Goal: Check status: Check status

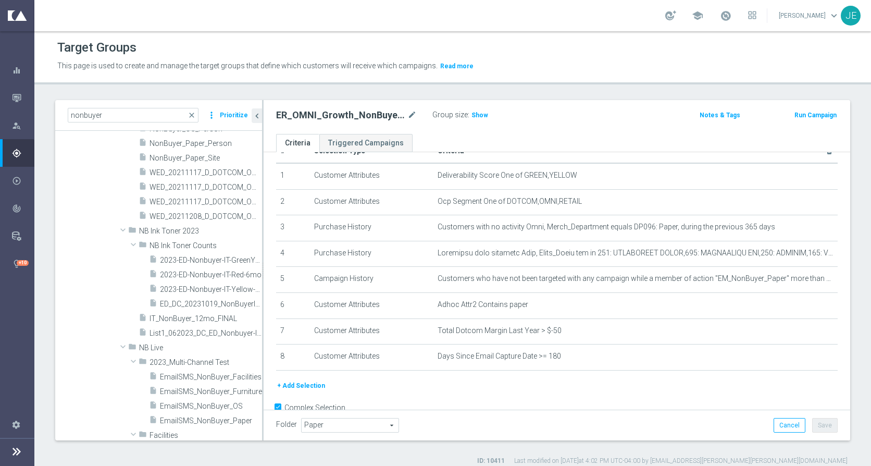
scroll to position [288, 0]
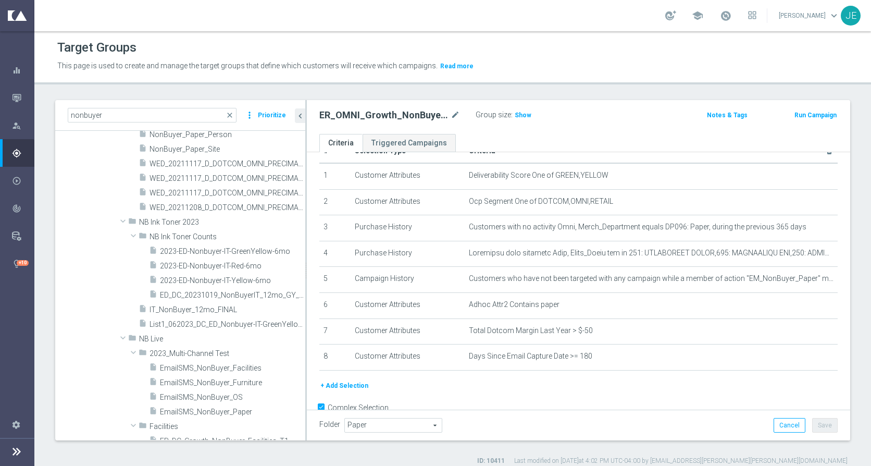
drag, startPoint x: 262, startPoint y: 217, endPoint x: 305, endPoint y: 218, distance: 43.2
click at [305, 218] on div at bounding box center [306, 270] width 2 height 340
click at [18, 97] on icon "button" at bounding box center [16, 97] width 9 height 9
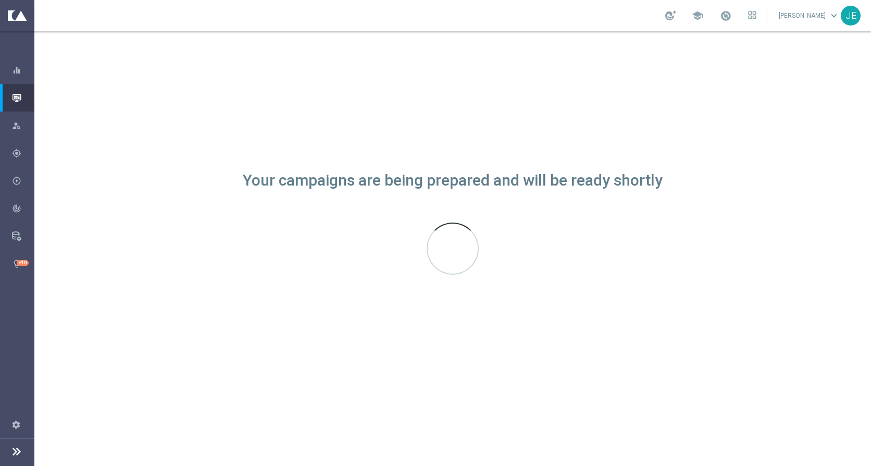
click at [13, 95] on icon "button" at bounding box center [16, 97] width 9 height 9
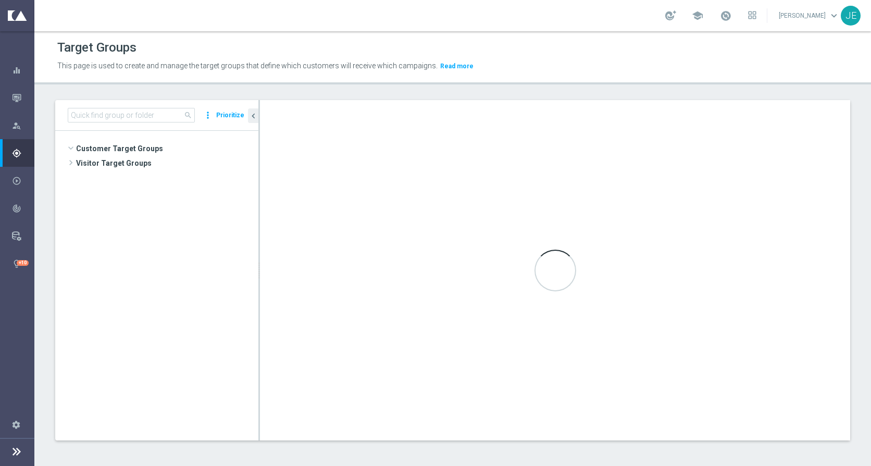
scroll to position [374, 0]
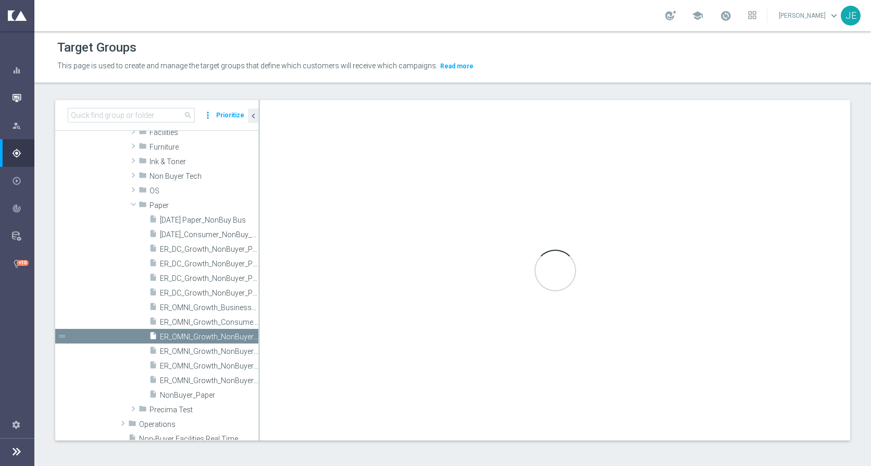
click at [15, 99] on icon "button" at bounding box center [16, 97] width 9 height 9
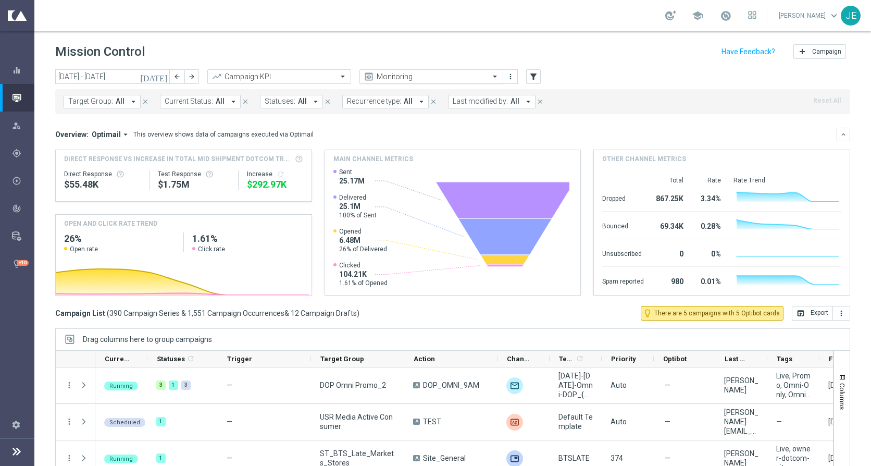
click at [493, 74] on span at bounding box center [496, 76] width 13 height 9
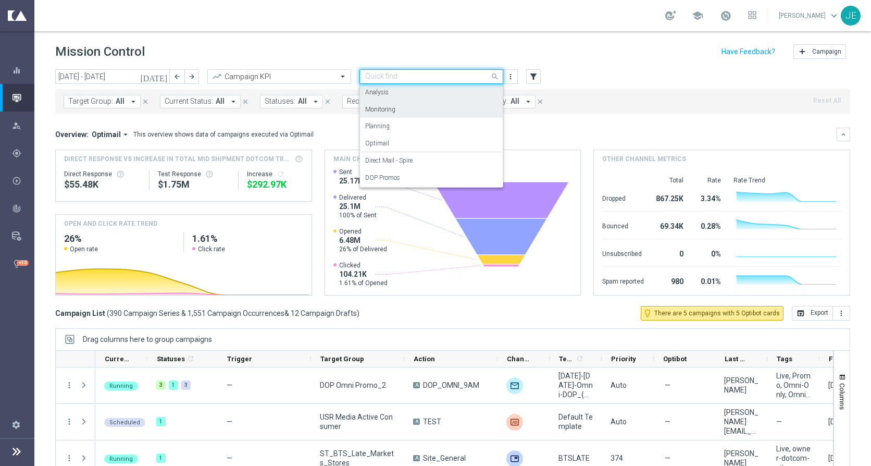
click at [573, 88] on div "Target Group: All arrow_drop_down close Current Status: All arrow_drop_down clo…" at bounding box center [452, 99] width 795 height 29
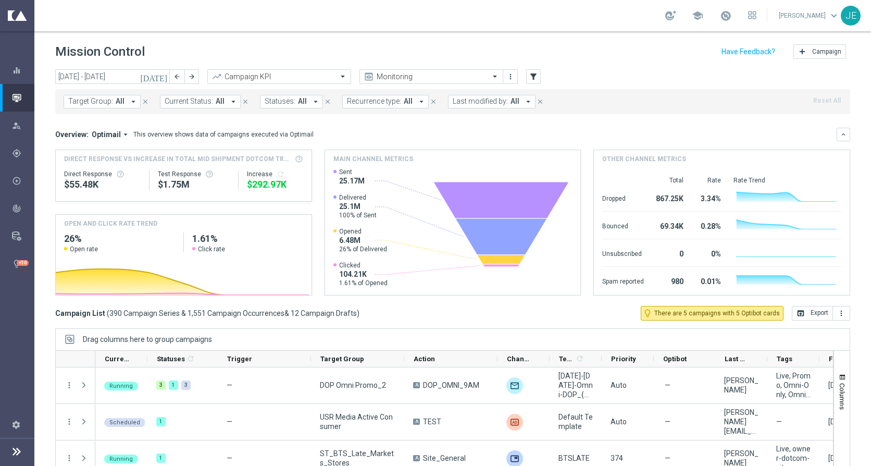
click at [132, 102] on icon "arrow_drop_down" at bounding box center [133, 101] width 9 height 9
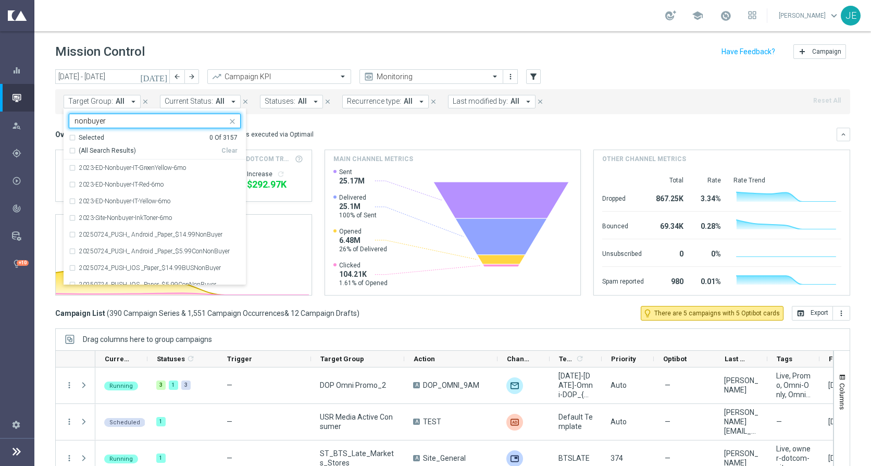
click at [73, 149] on div "(All Search Results)" at bounding box center [145, 150] width 153 height 9
type input "nonbuyer"
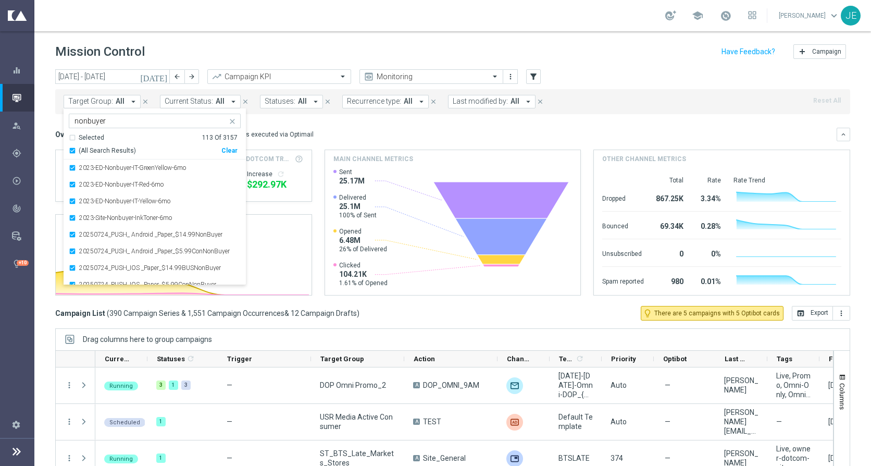
click at [305, 130] on div "Overview: Optimail arrow_drop_down This overview shows data of campaigns execut…" at bounding box center [446, 134] width 782 height 9
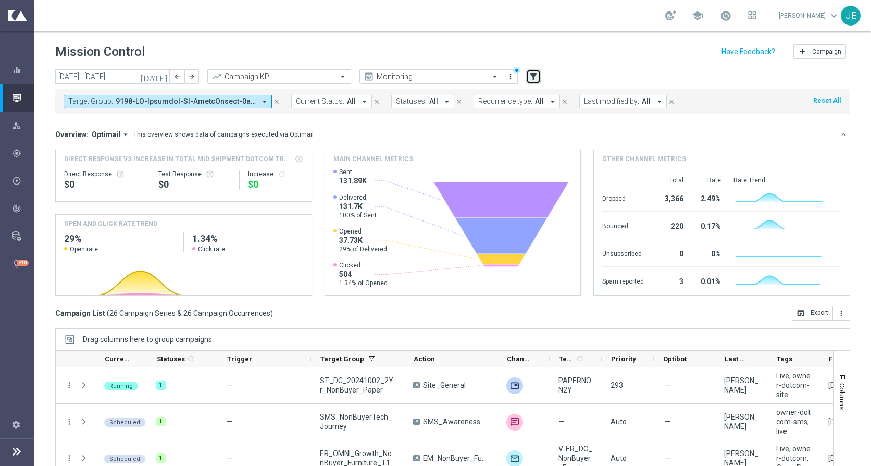
click at [537, 79] on icon "filter_alt" at bounding box center [533, 76] width 9 height 9
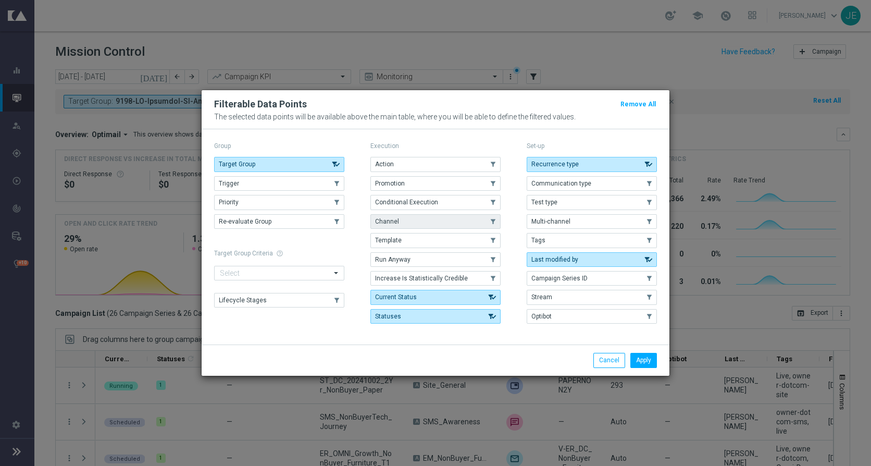
click at [399, 221] on button "Channel" at bounding box center [435, 221] width 130 height 15
click at [632, 359] on button "Apply" at bounding box center [643, 360] width 27 height 15
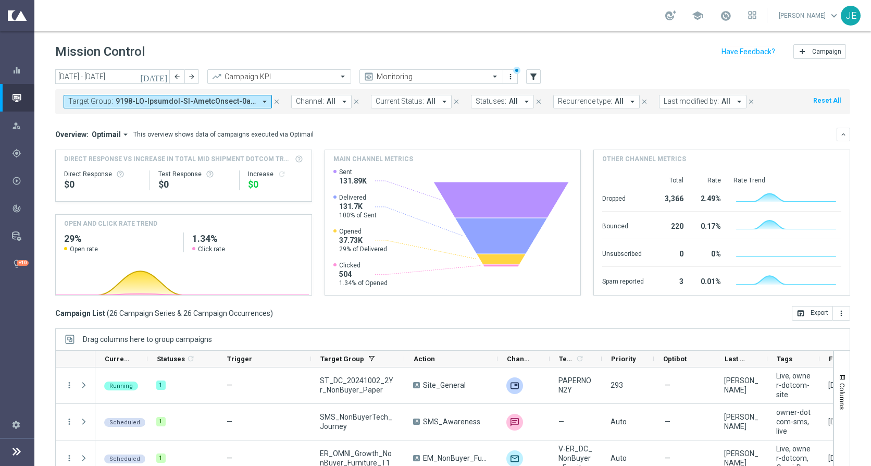
click at [342, 100] on icon "arrow_drop_down" at bounding box center [344, 101] width 9 height 9
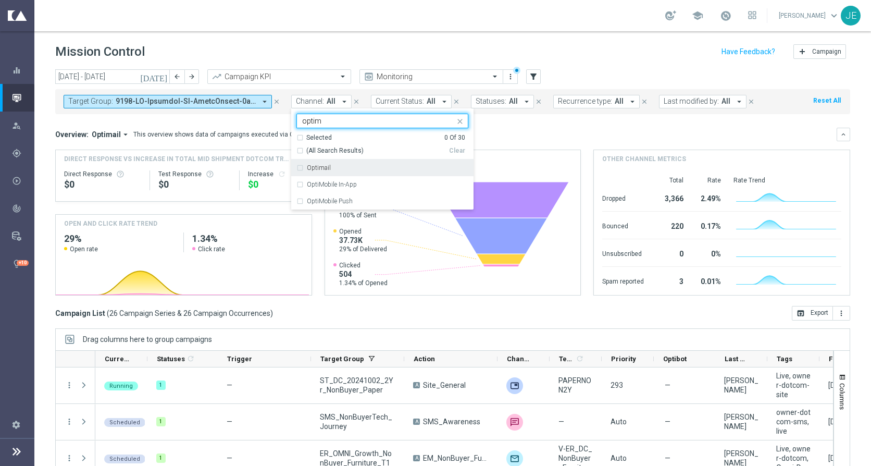
click at [314, 172] on div "Optimail" at bounding box center [382, 167] width 172 height 17
type input "optim"
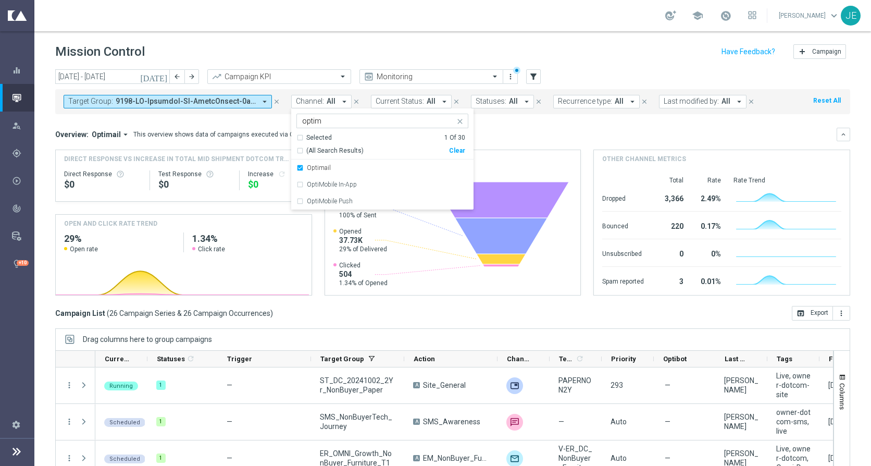
click at [500, 137] on div "Overview: Optimail arrow_drop_down This overview shows data of campaigns execut…" at bounding box center [446, 134] width 782 height 9
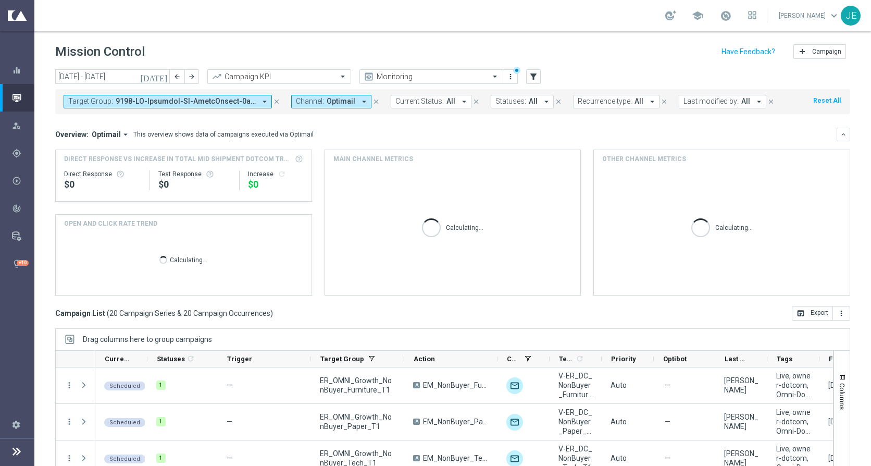
click at [163, 75] on icon "today" at bounding box center [154, 76] width 28 height 9
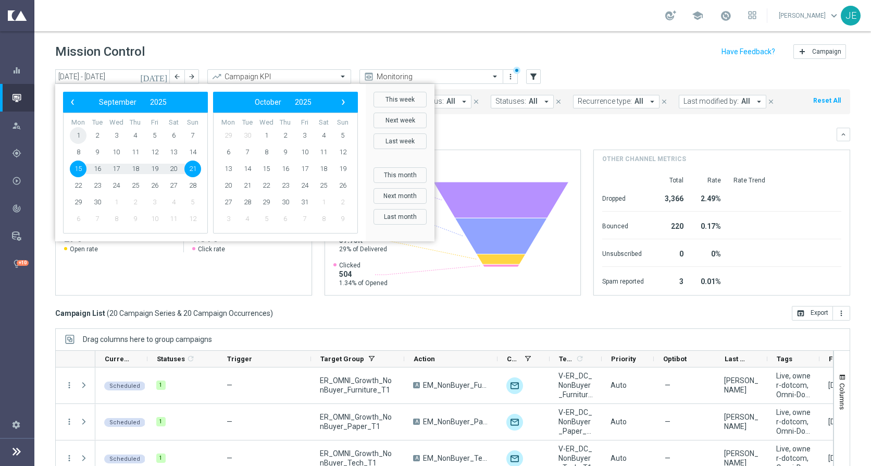
click at [76, 131] on span "1" at bounding box center [78, 135] width 17 height 17
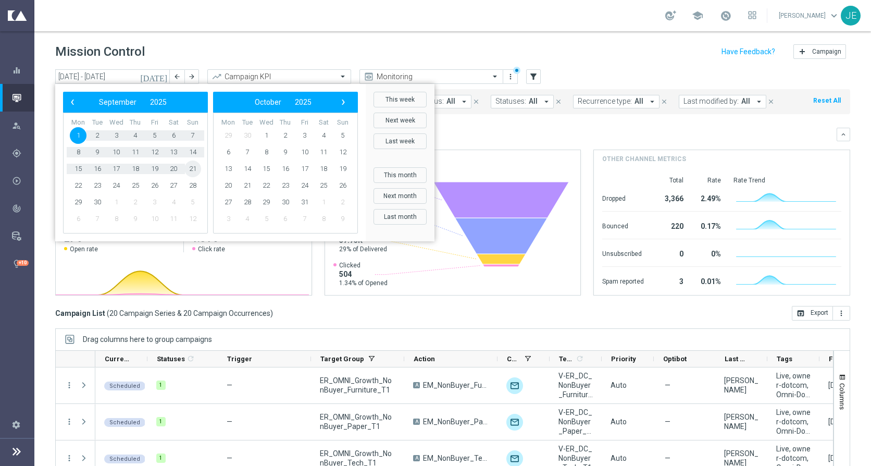
click at [195, 168] on span "21" at bounding box center [192, 168] width 17 height 17
type input "01 Sep 2025 - 21 Sep 2025"
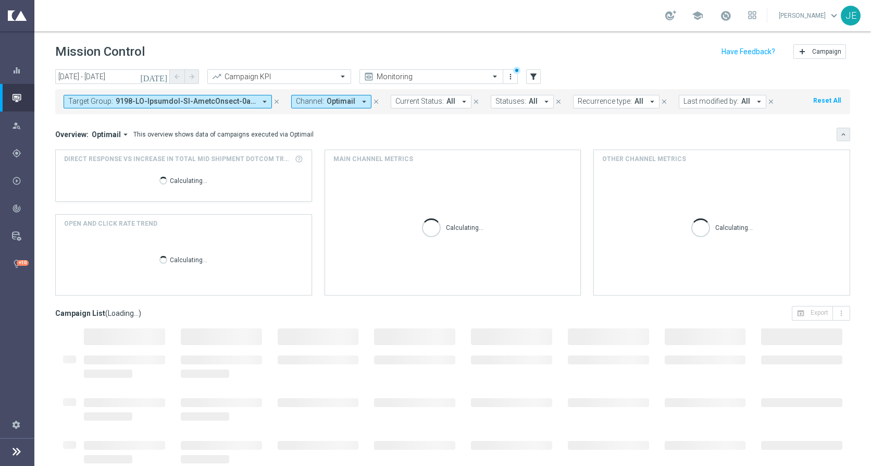
click at [840, 136] on icon "keyboard_arrow_down" at bounding box center [843, 134] width 7 height 7
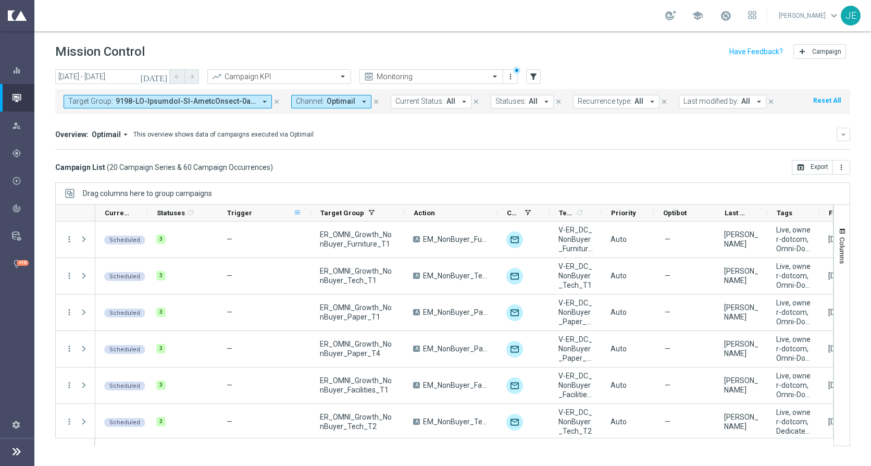
click at [295, 214] on span at bounding box center [297, 212] width 8 height 8
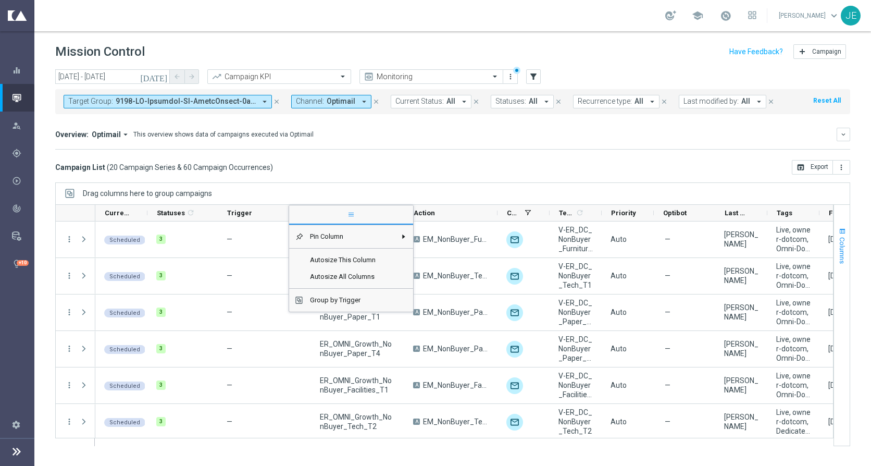
click at [844, 233] on span "button" at bounding box center [842, 231] width 8 height 8
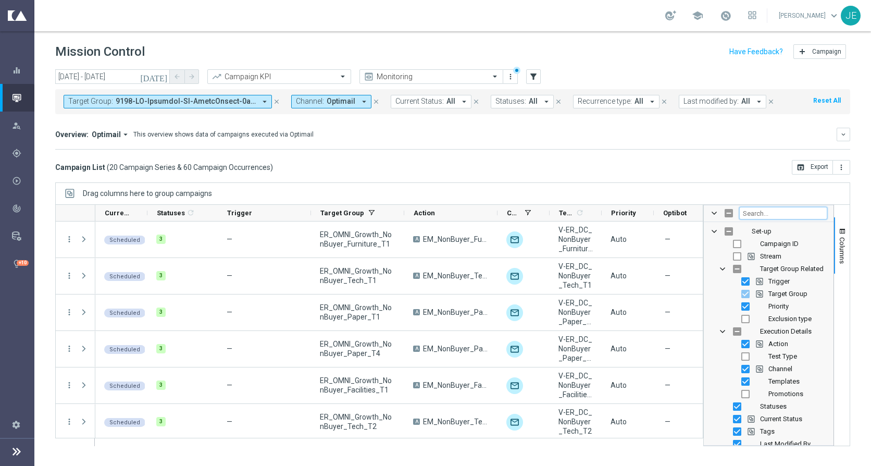
click at [797, 215] on input "Filter Columns Input" at bounding box center [783, 213] width 88 height 13
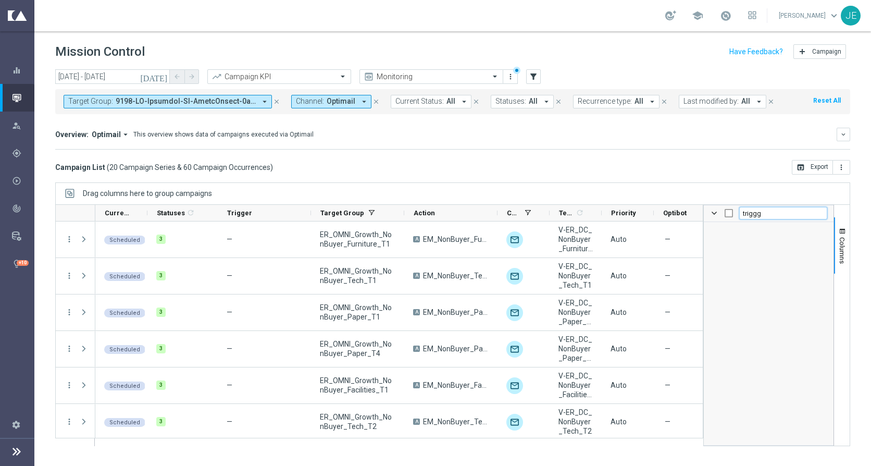
type input "trigg"
checkbox input "false"
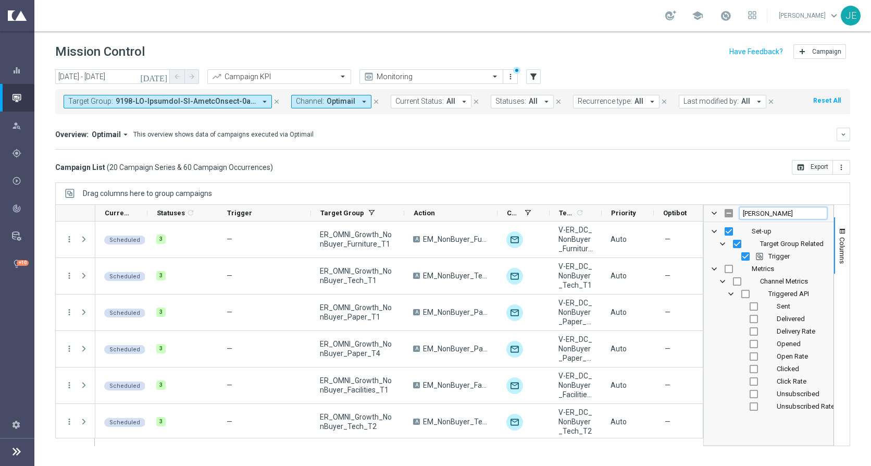
type input "trigg"
click at [744, 259] on input "Press SPACE to toggle visibility (visible)" at bounding box center [745, 256] width 8 height 8
checkbox input "false"
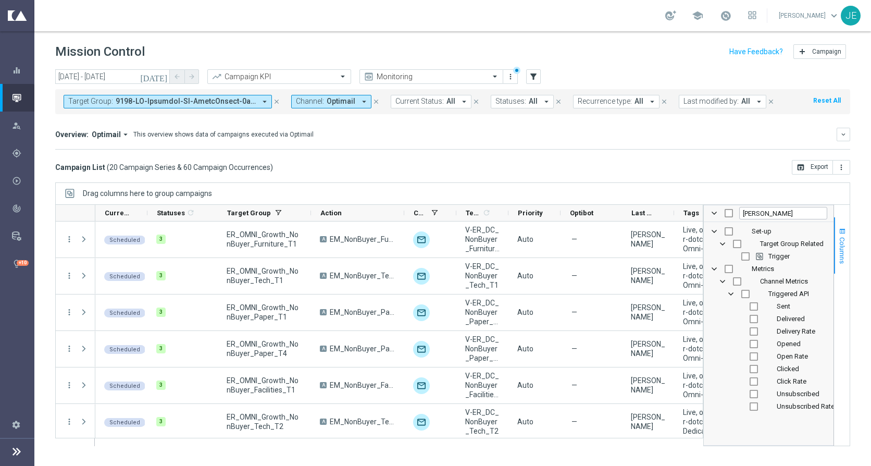
click at [841, 236] on button "Columns" at bounding box center [842, 245] width 16 height 56
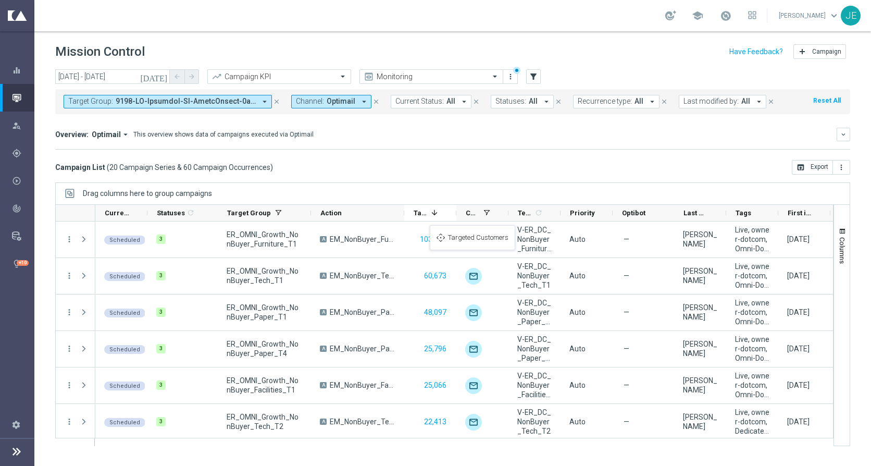
drag, startPoint x: 789, startPoint y: 210, endPoint x: 435, endPoint y: 231, distance: 354.9
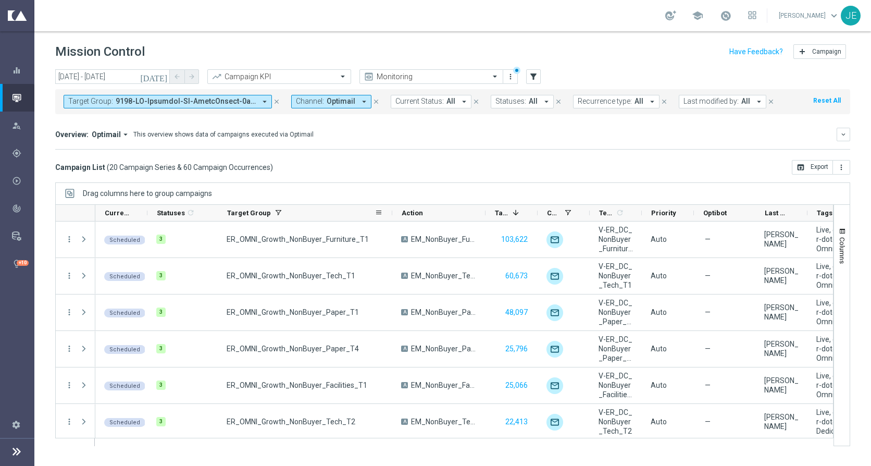
drag, startPoint x: 310, startPoint y: 214, endPoint x: 392, endPoint y: 210, distance: 81.9
click at [392, 210] on div at bounding box center [392, 213] width 4 height 16
click at [251, 215] on span "Target Group" at bounding box center [249, 213] width 44 height 8
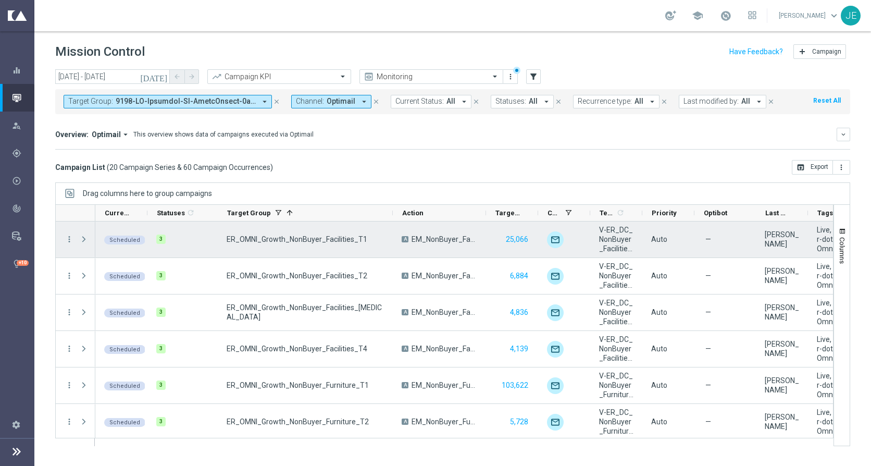
click at [83, 237] on span "Press SPACE to select this row." at bounding box center [83, 239] width 9 height 8
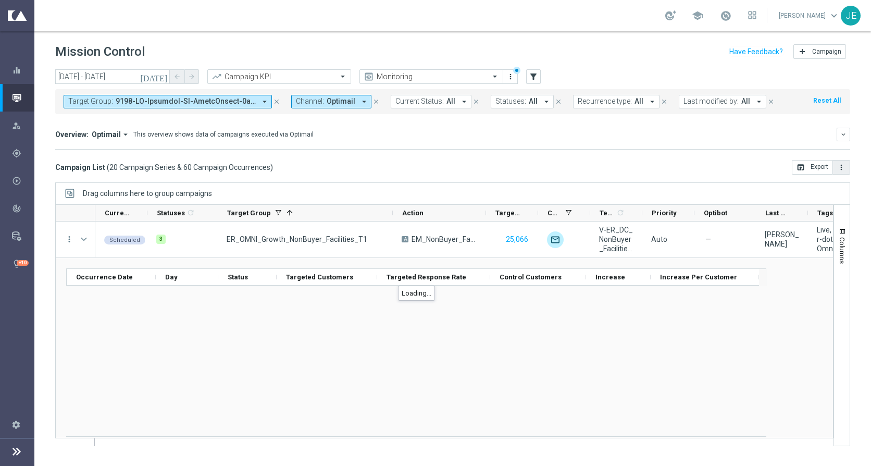
click at [841, 171] on icon "more_vert" at bounding box center [841, 167] width 8 height 8
click at [809, 188] on span "Export with occurrences" at bounding box center [808, 185] width 70 height 7
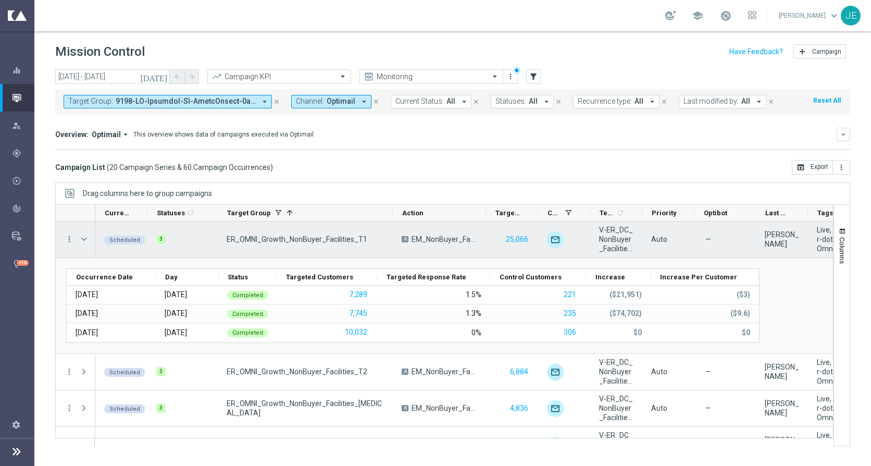
click at [63, 236] on div "more_vert" at bounding box center [65, 239] width 19 height 36
click at [67, 238] on icon "more_vert" at bounding box center [69, 238] width 9 height 9
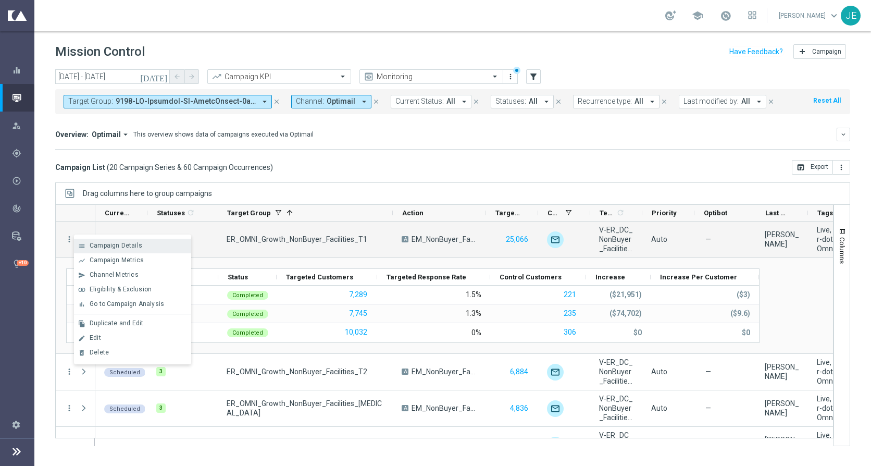
click at [91, 241] on div "list Campaign Details" at bounding box center [132, 246] width 117 height 15
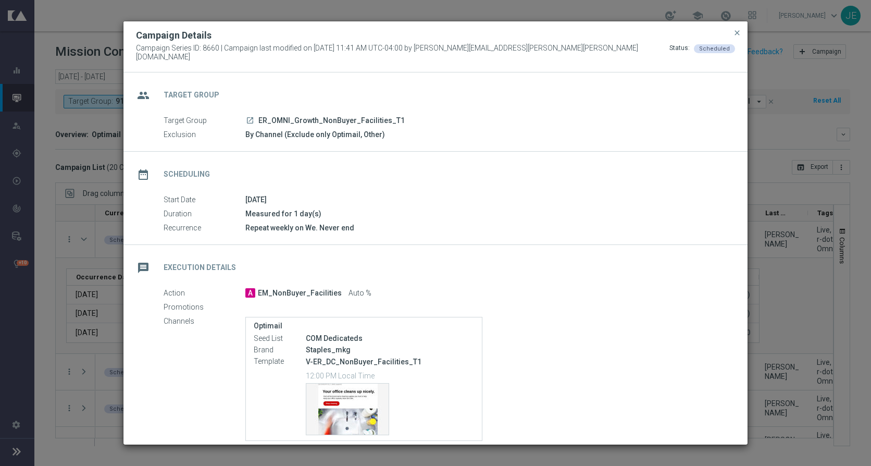
click at [249, 118] on icon "launch" at bounding box center [250, 120] width 8 height 8
click at [734, 36] on span "close" at bounding box center [737, 33] width 8 height 8
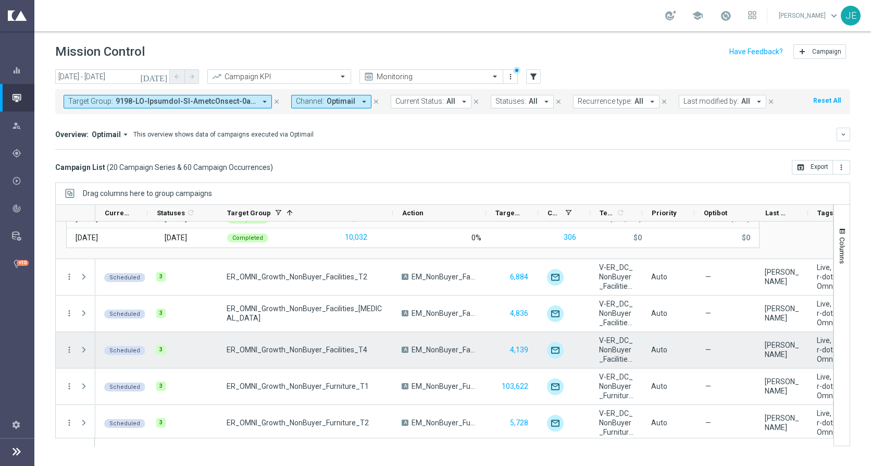
scroll to position [113, 0]
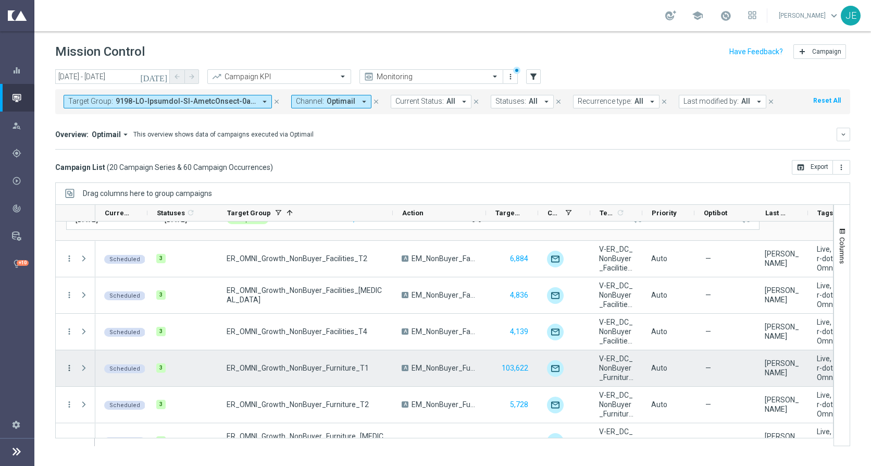
click at [69, 364] on icon "more_vert" at bounding box center [69, 367] width 9 height 9
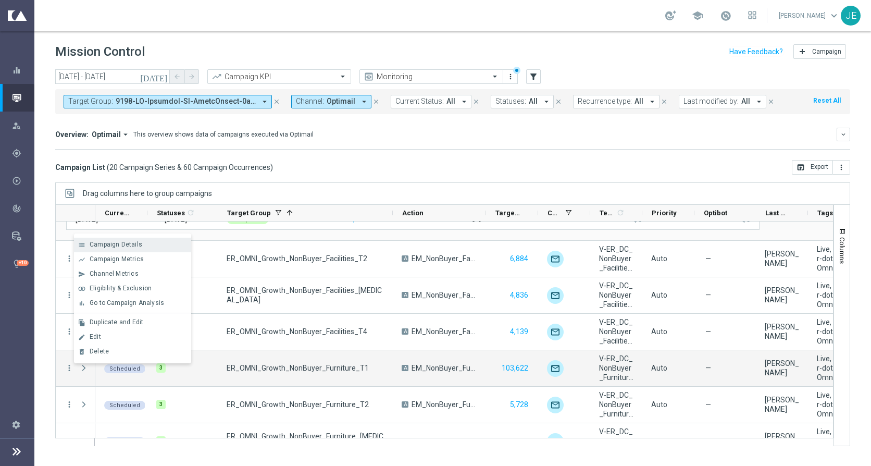
click at [126, 250] on div "list Campaign Details" at bounding box center [132, 245] width 117 height 15
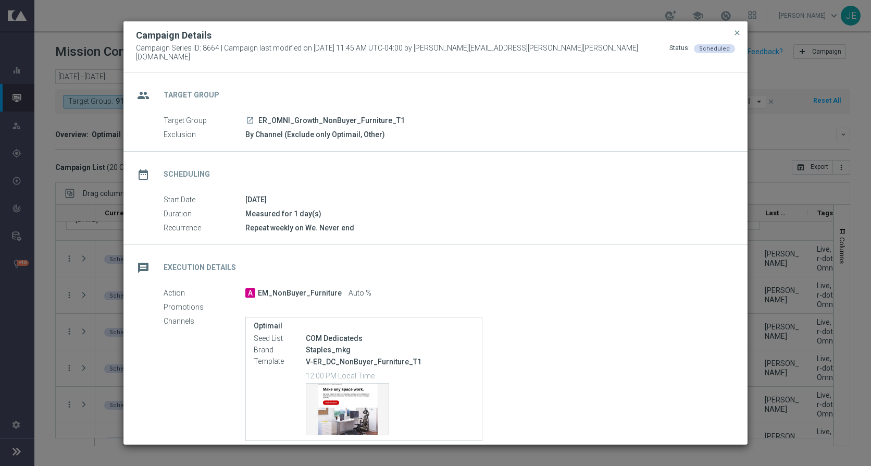
click at [251, 116] on icon "launch" at bounding box center [250, 120] width 8 height 8
click at [735, 36] on span "close" at bounding box center [737, 33] width 8 height 8
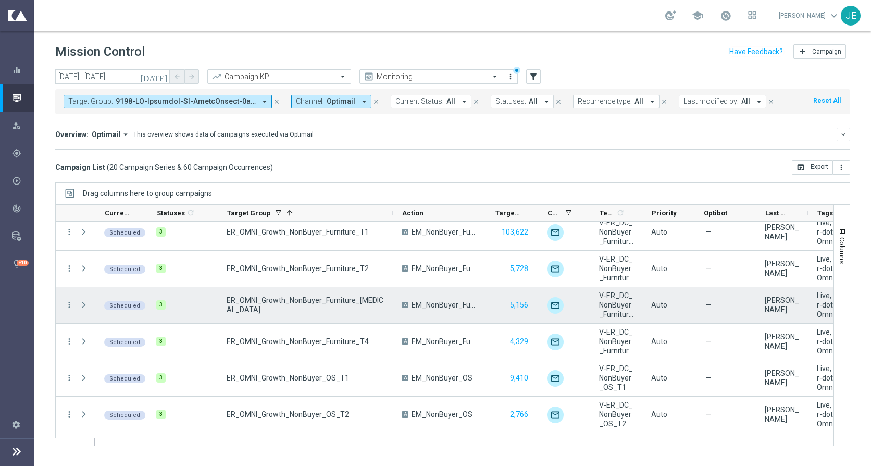
scroll to position [256, 0]
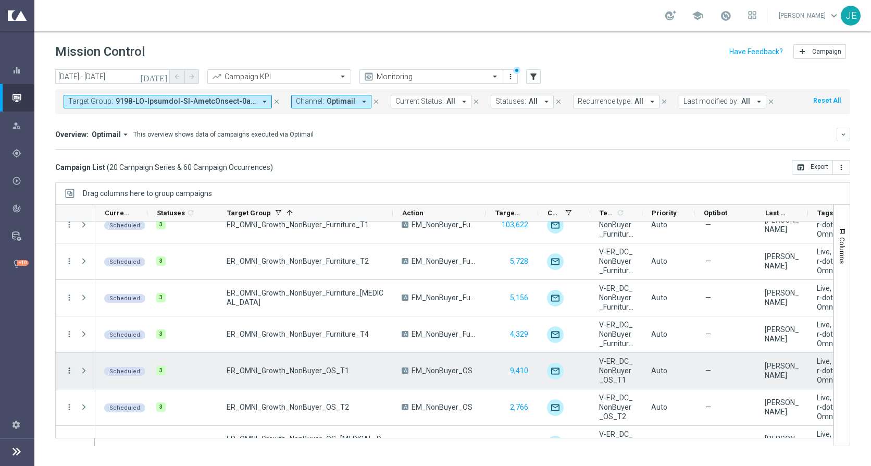
click at [70, 367] on icon "more_vert" at bounding box center [69, 370] width 9 height 9
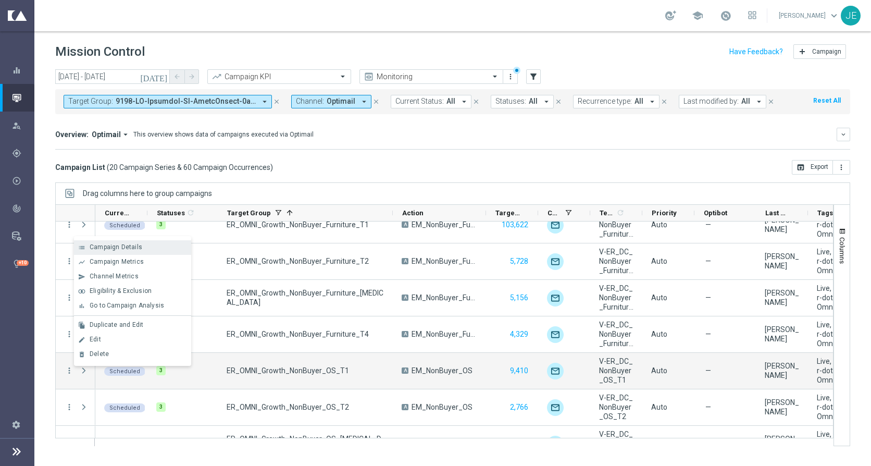
click at [129, 249] on span "Campaign Details" at bounding box center [116, 246] width 53 height 7
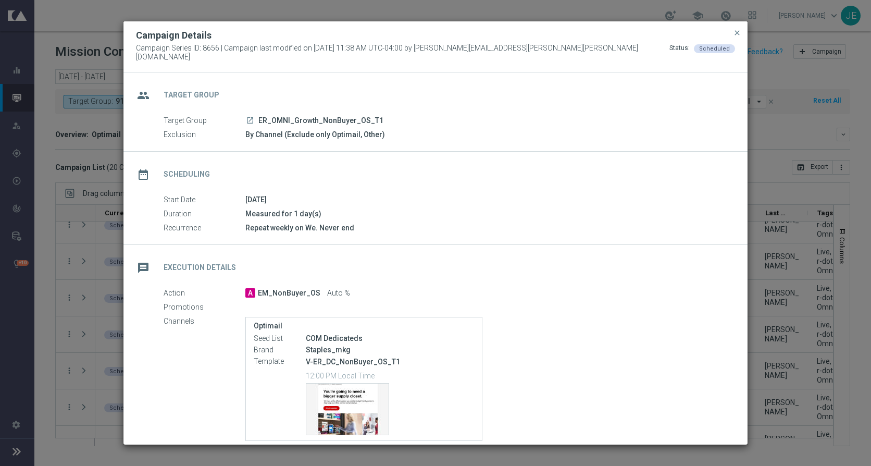
click at [249, 116] on icon "launch" at bounding box center [250, 120] width 8 height 8
click at [737, 37] on span "close" at bounding box center [737, 33] width 8 height 8
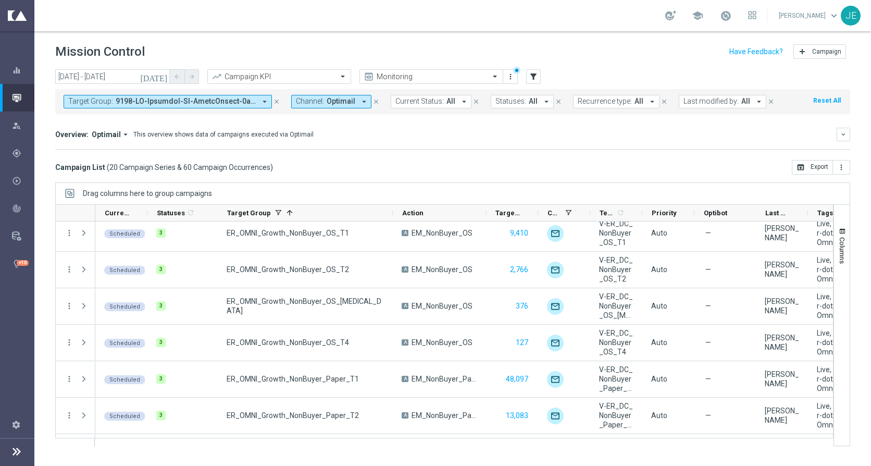
scroll to position [400, 0]
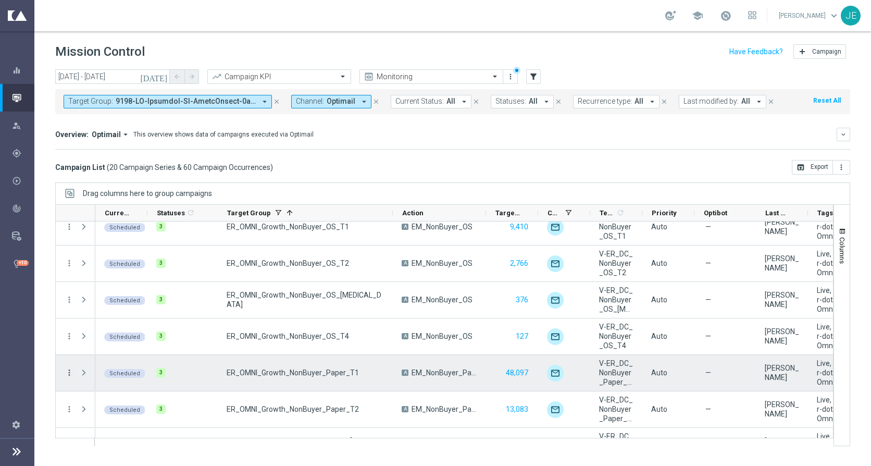
click at [66, 373] on icon "more_vert" at bounding box center [69, 372] width 9 height 9
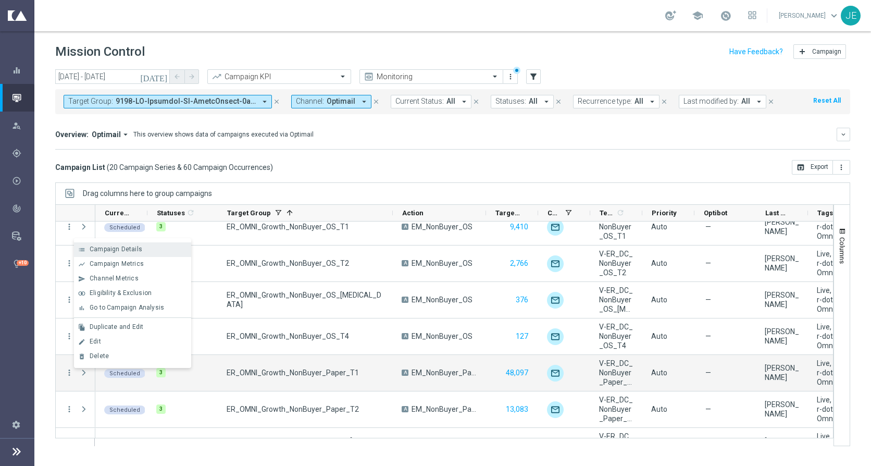
click at [123, 246] on span "Campaign Details" at bounding box center [116, 248] width 53 height 7
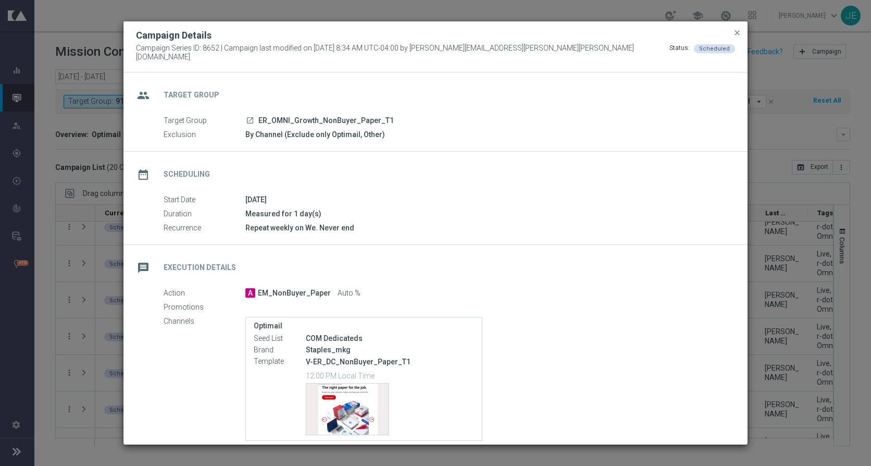
click at [251, 116] on icon "launch" at bounding box center [250, 120] width 8 height 8
click at [737, 35] on span "close" at bounding box center [737, 33] width 8 height 8
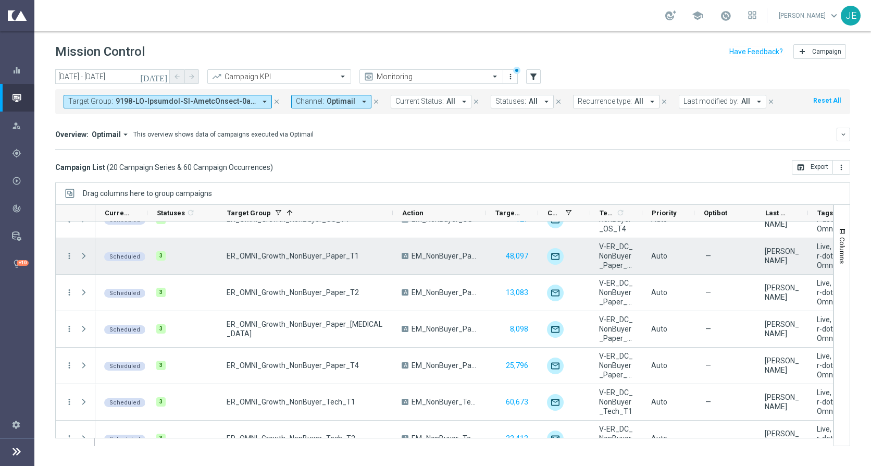
scroll to position [528, 0]
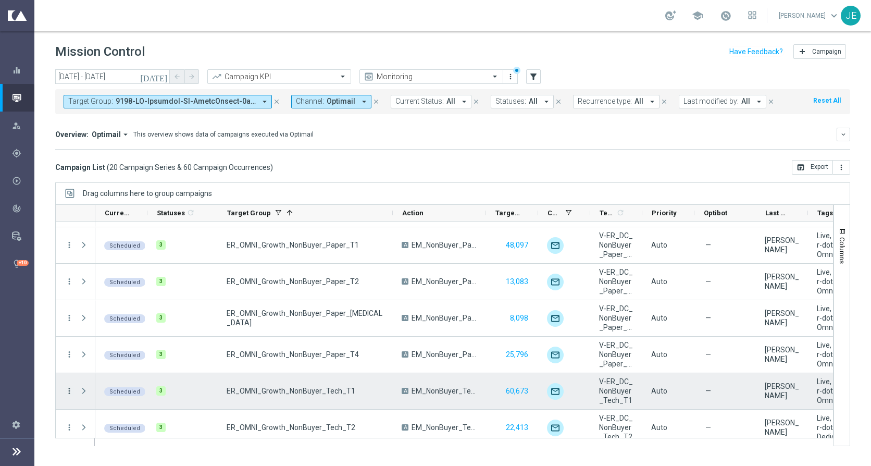
click at [69, 390] on icon "more_vert" at bounding box center [69, 390] width 9 height 9
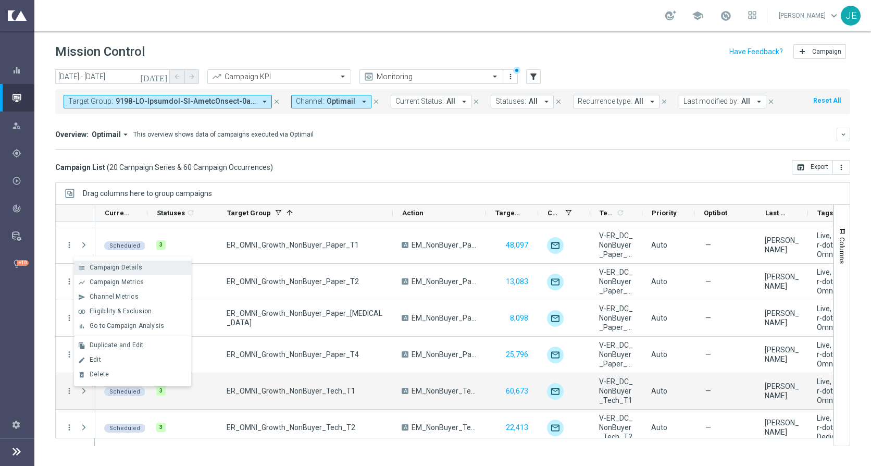
click at [117, 267] on span "Campaign Details" at bounding box center [116, 267] width 53 height 7
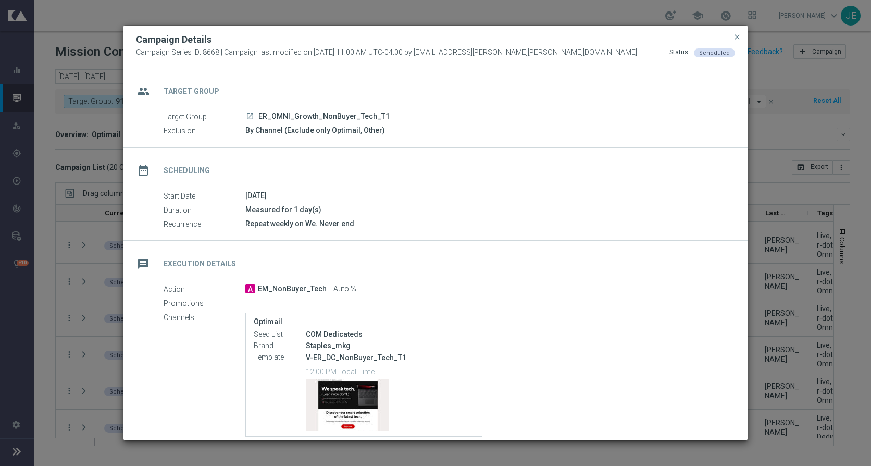
click at [251, 115] on icon "launch" at bounding box center [250, 116] width 8 height 8
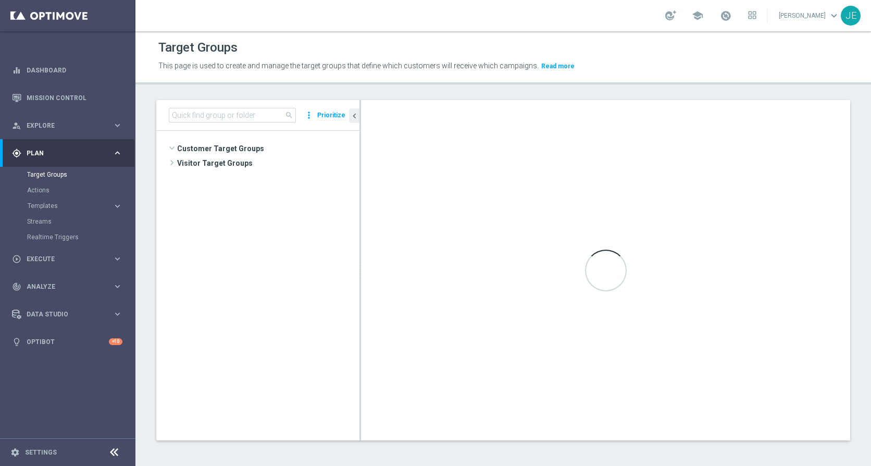
scroll to position [252, 0]
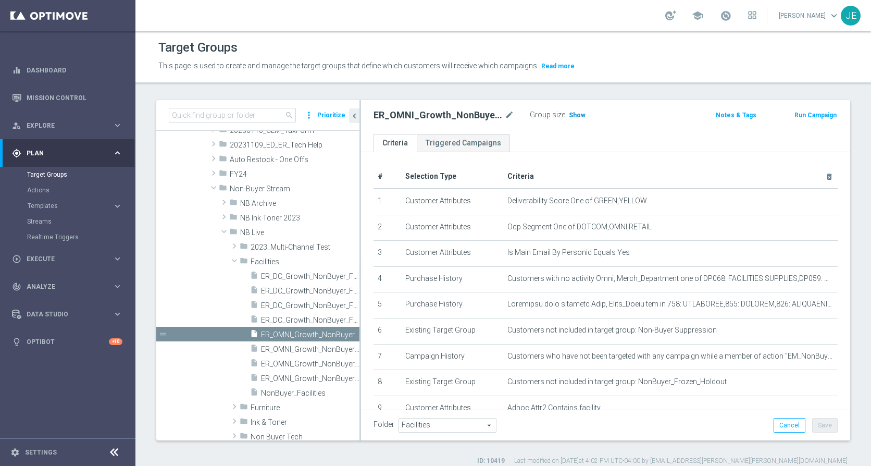
click at [573, 113] on span "Show" at bounding box center [577, 115] width 17 height 7
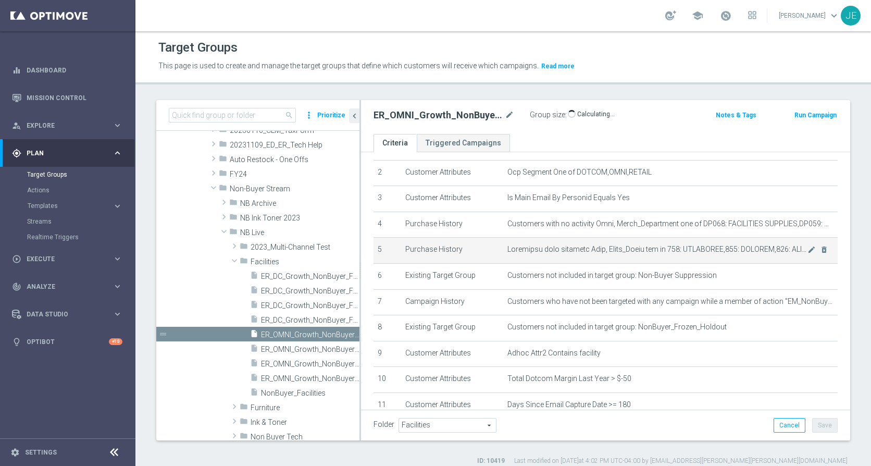
scroll to position [0, 0]
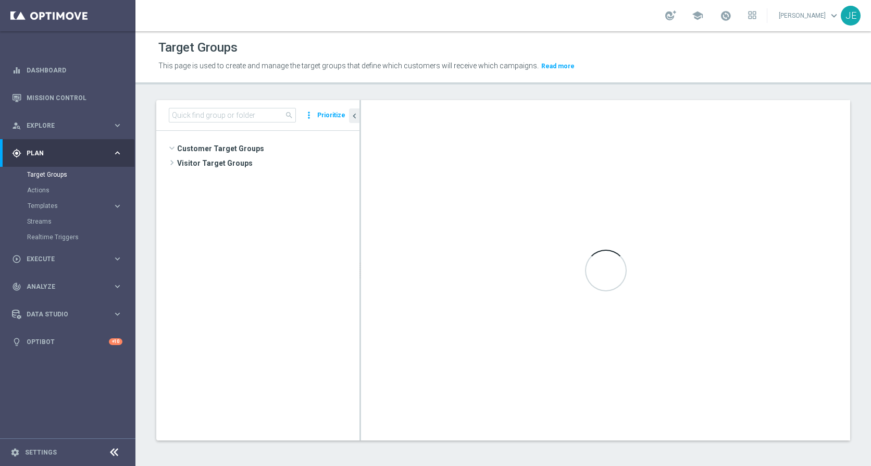
scroll to position [266, 0]
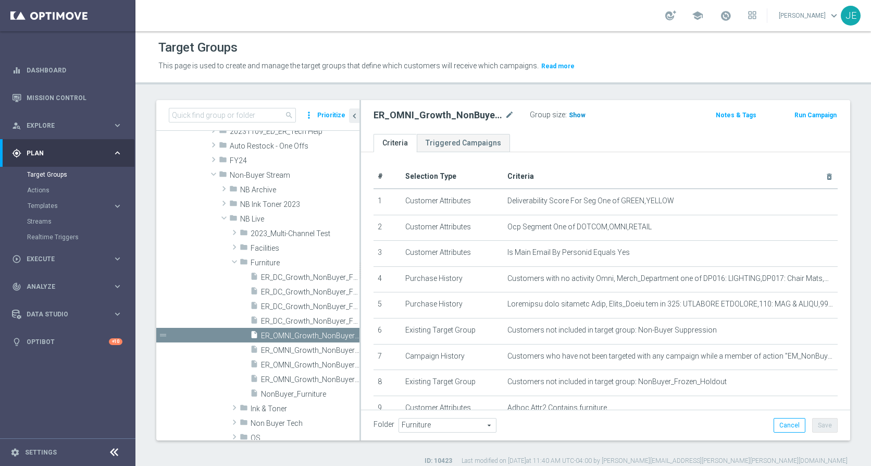
click at [577, 116] on span "Show" at bounding box center [577, 115] width 17 height 7
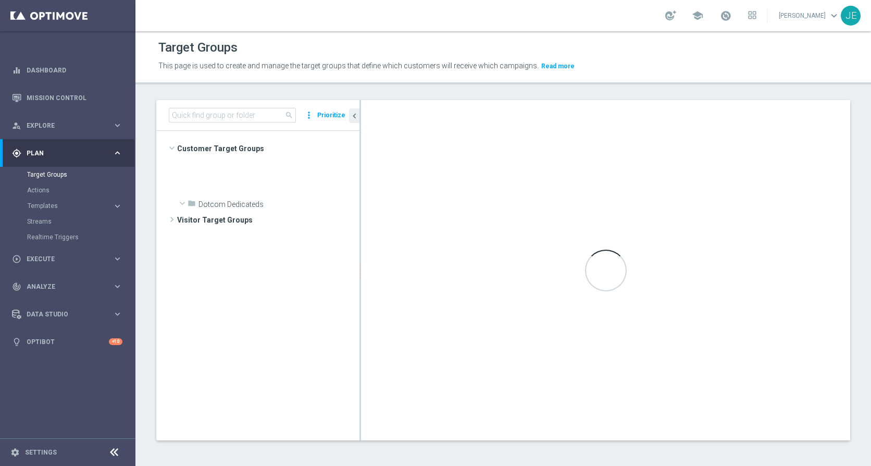
scroll to position [306, 0]
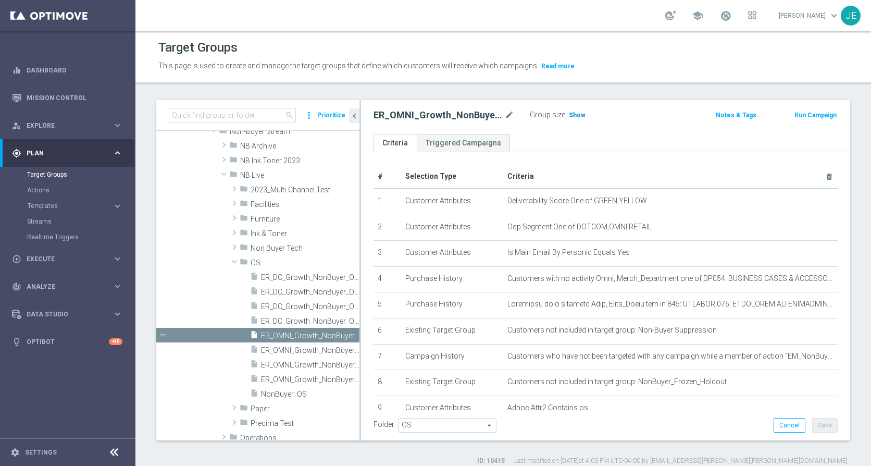
click at [575, 112] on span "Show" at bounding box center [577, 115] width 17 height 7
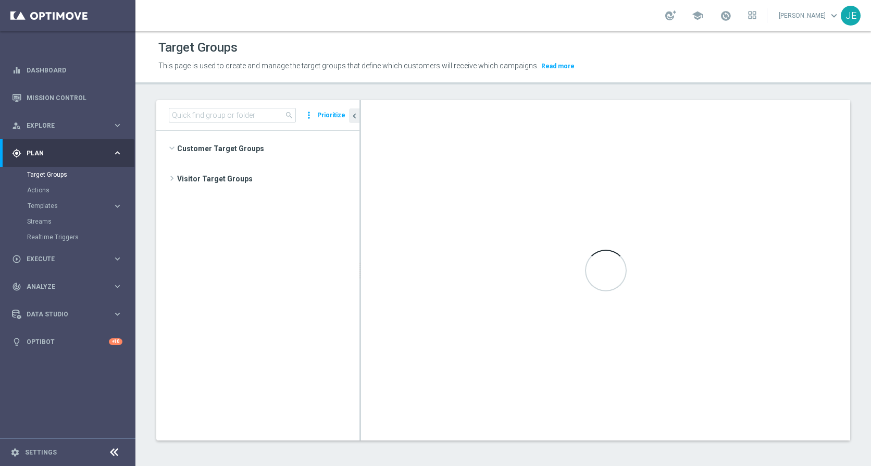
scroll to position [374, 0]
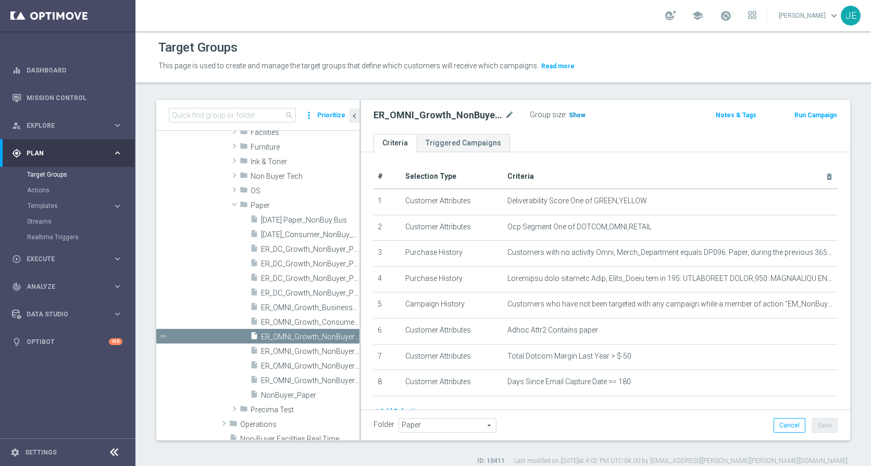
click at [576, 112] on span "Show" at bounding box center [577, 115] width 17 height 7
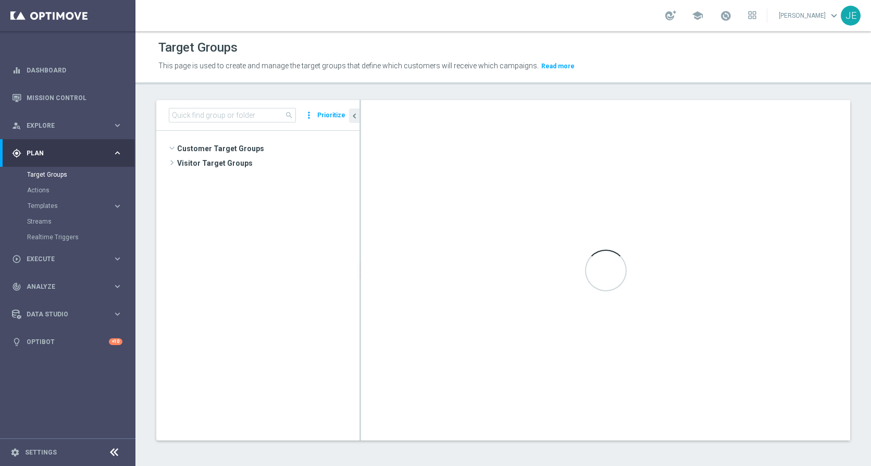
scroll to position [279, 0]
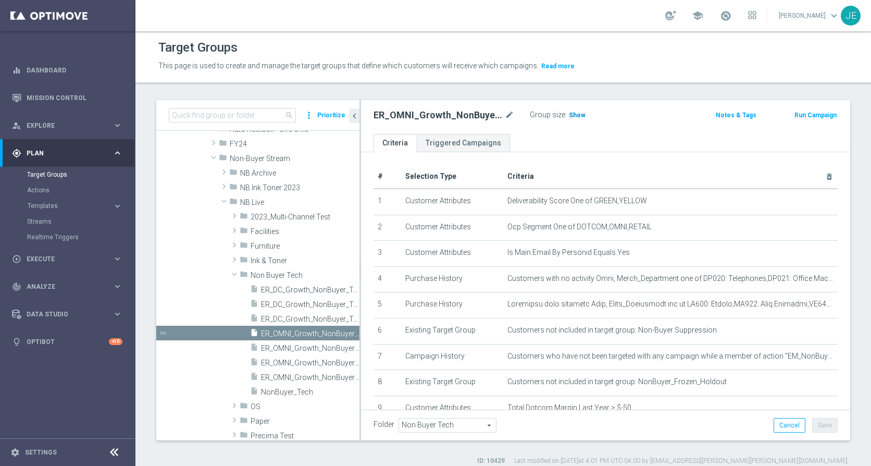
click at [572, 115] on span "Show" at bounding box center [577, 115] width 17 height 7
